Goal: Task Accomplishment & Management: Manage account settings

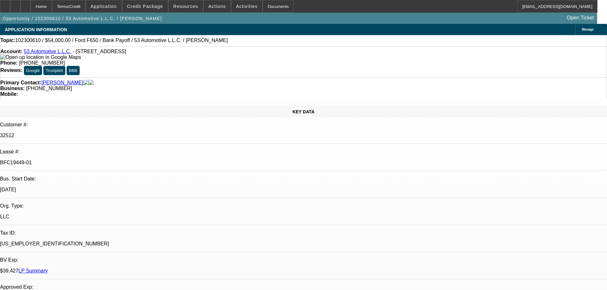
select select "0"
select select "2"
select select "0"
select select "4"
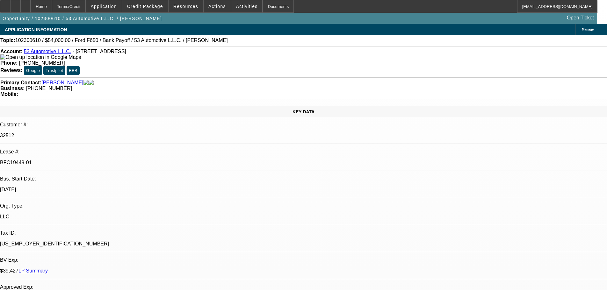
select select "0"
select select "2"
select select "0"
select select "4"
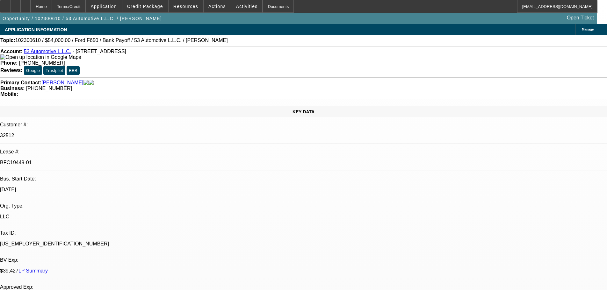
select select "0"
select select "2"
select select "0.1"
select select "4"
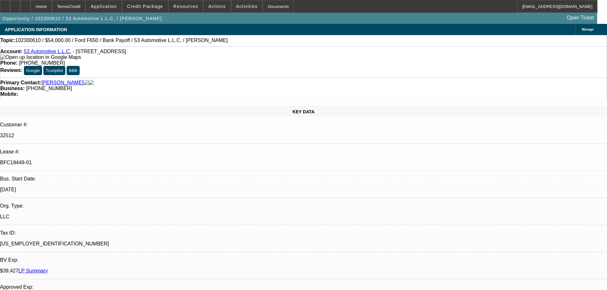
select select "0"
select select "2"
select select "0.1"
select select "4"
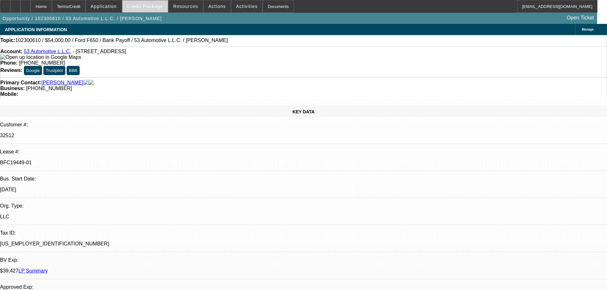
click at [155, 10] on span at bounding box center [145, 6] width 46 height 15
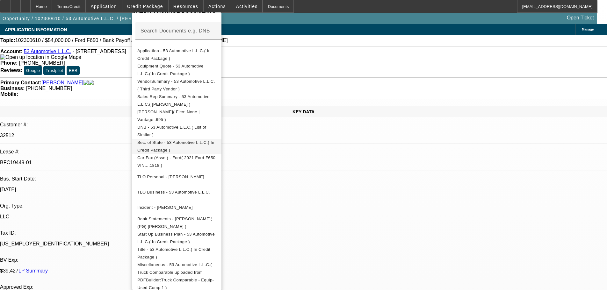
scroll to position [127, 0]
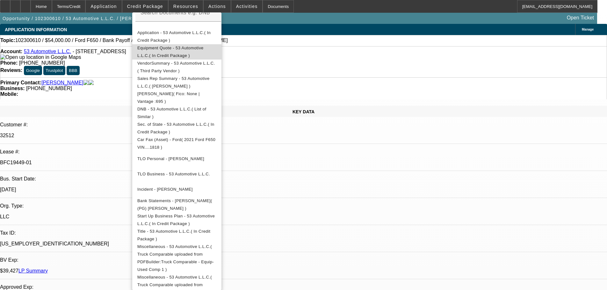
click at [194, 50] on span "Equipment Quote - 53 Automotive L.L.C.( In Credit Package )" at bounding box center [170, 52] width 66 height 12
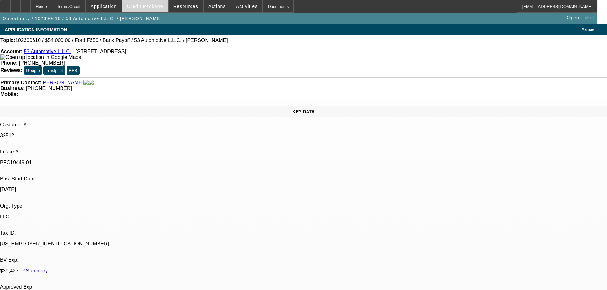
click at [152, 6] on span "Credit Package" at bounding box center [145, 6] width 36 height 5
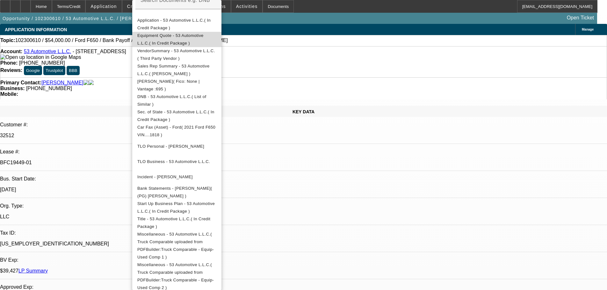
click at [204, 38] on span "Equipment Quote - 53 Automotive L.L.C.( In Credit Package )" at bounding box center [170, 39] width 66 height 12
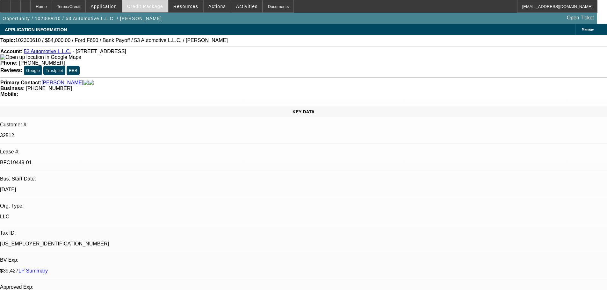
click at [157, 6] on span "Credit Package" at bounding box center [145, 6] width 36 height 5
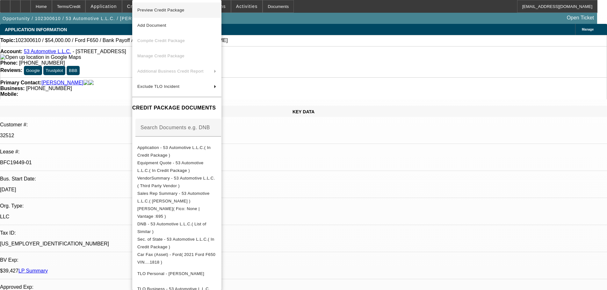
click at [167, 12] on span "Preview Credit Package" at bounding box center [176, 10] width 79 height 8
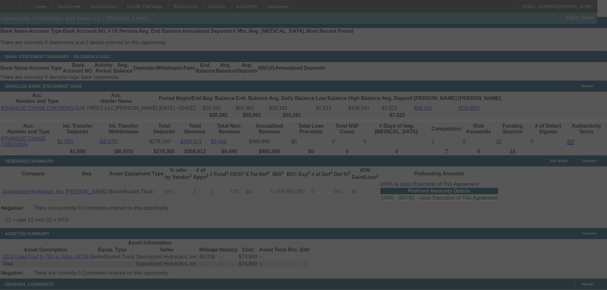
scroll to position [1213, 0]
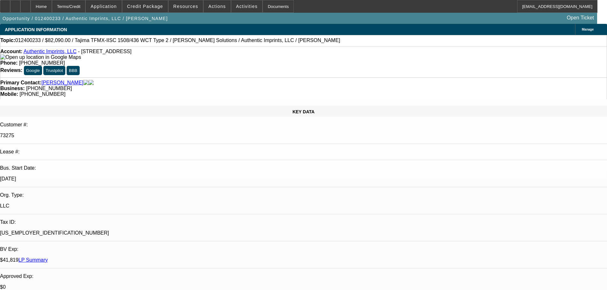
select select "0"
select select "2"
select select "0"
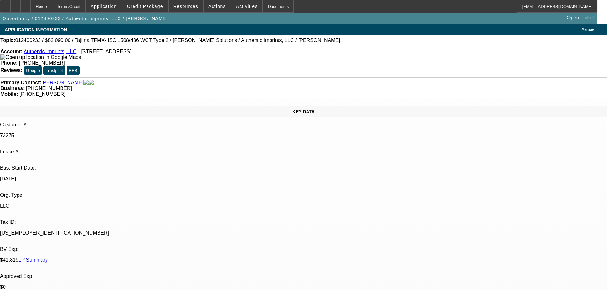
select select "0"
select select "2"
select select "0"
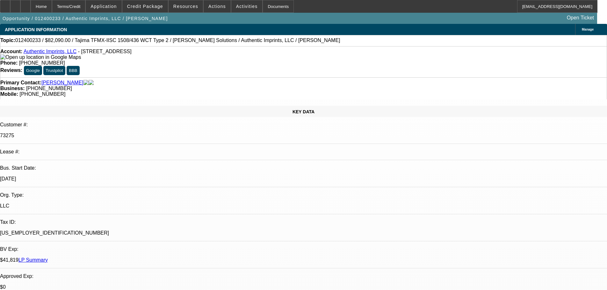
select select "0"
select select "2"
select select "0"
select select "0.1"
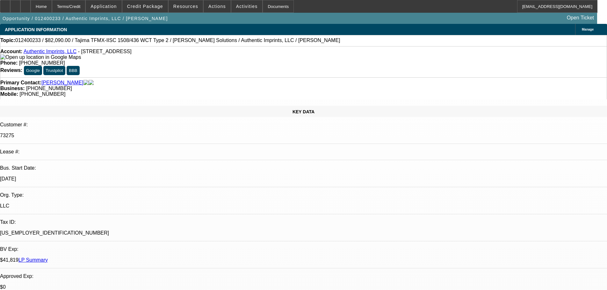
select select "4"
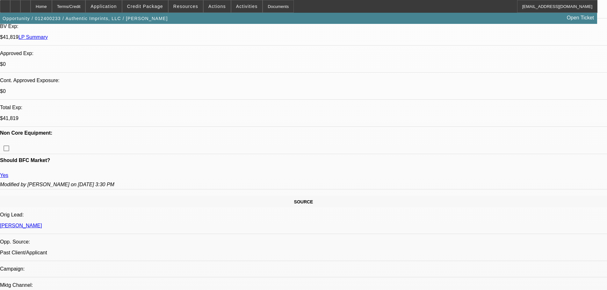
scroll to position [414, 0]
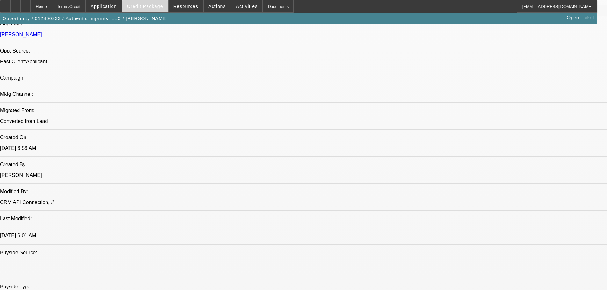
click at [156, 5] on span "Credit Package" at bounding box center [145, 6] width 36 height 5
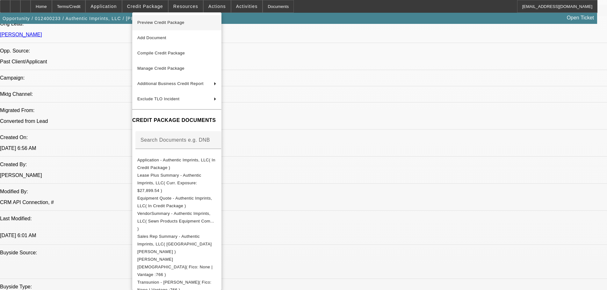
click at [181, 25] on span "Preview Credit Package" at bounding box center [176, 23] width 79 height 8
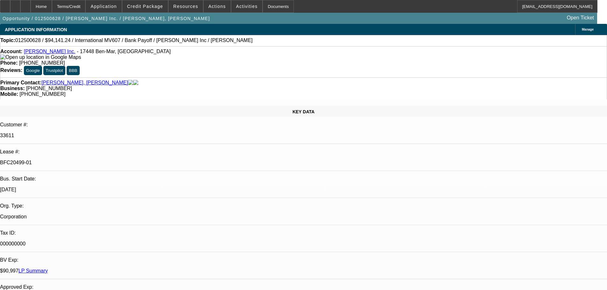
select select "0"
select select "2"
select select "0.1"
select select "4"
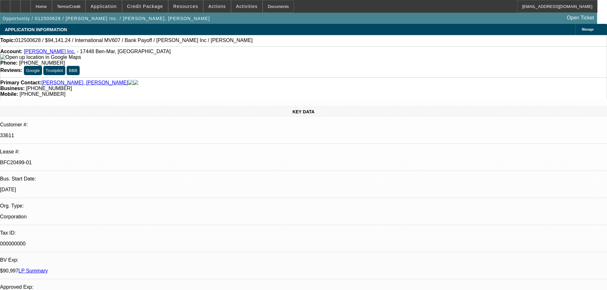
select select "0"
select select "2"
select select "0.1"
select select "4"
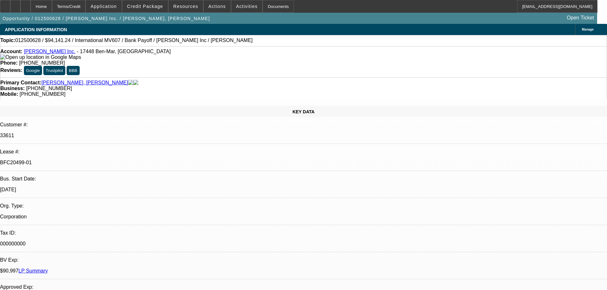
select select "0"
select select "2"
select select "0.1"
select select "4"
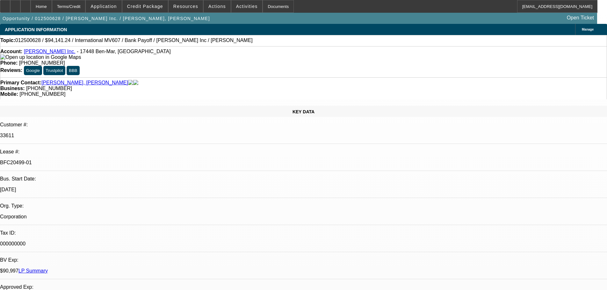
select select "0"
select select "2"
select select "0.1"
select select "4"
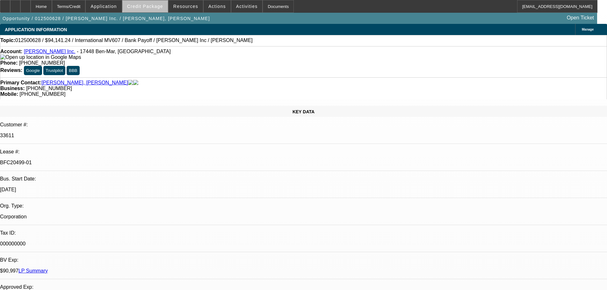
click at [157, 6] on span "Credit Package" at bounding box center [145, 6] width 36 height 5
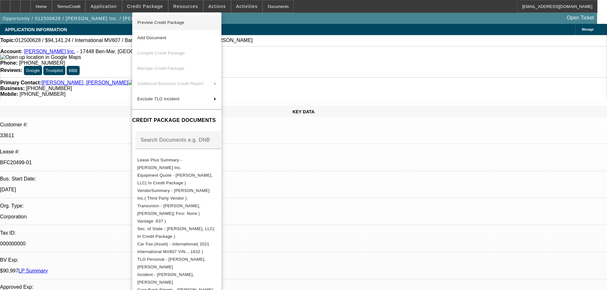
click at [172, 24] on span "Preview Credit Package" at bounding box center [160, 22] width 47 height 5
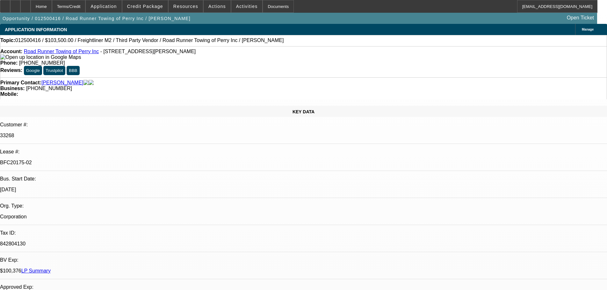
select select "0"
select select "2"
select select "0"
select select "6"
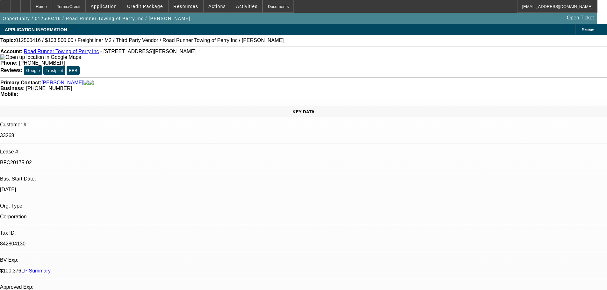
select select "0"
select select "2"
select select "0"
select select "6"
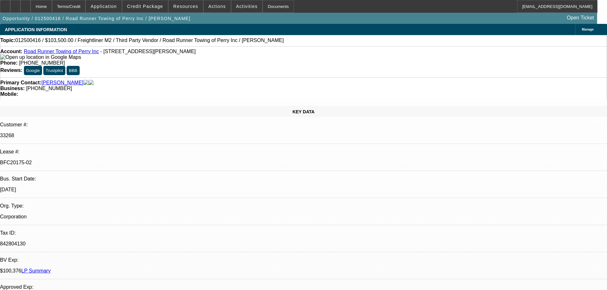
select select "0.1"
select select "2"
select select "0"
select select "6"
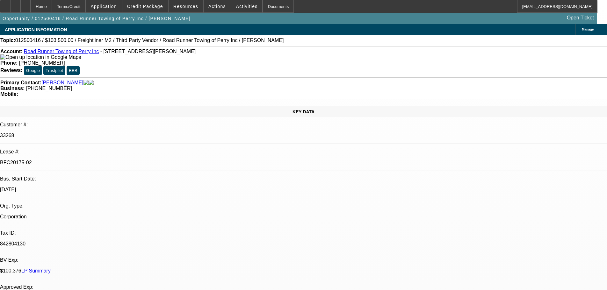
select select "0"
select select "2"
select select "0"
select select "6"
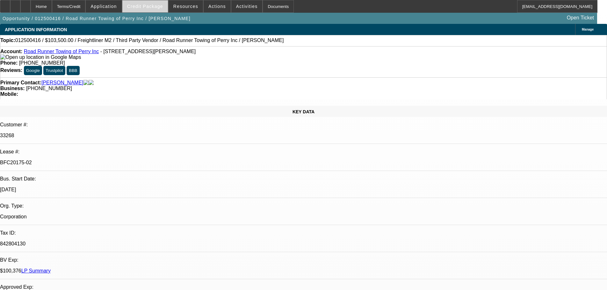
click at [142, 6] on span "Credit Package" at bounding box center [145, 6] width 36 height 5
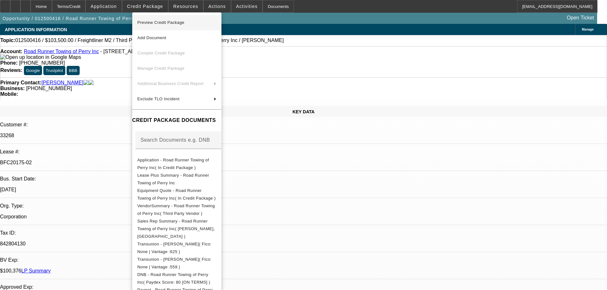
click at [154, 22] on span "Preview Credit Package" at bounding box center [160, 22] width 47 height 5
